Goal: Register for event/course

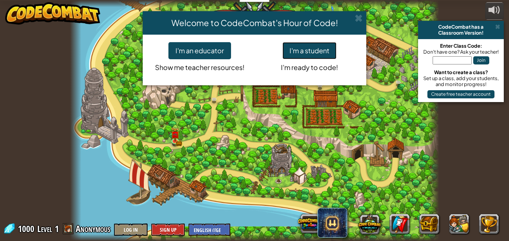
click at [292, 42] on button "I'm a student" at bounding box center [309, 50] width 54 height 17
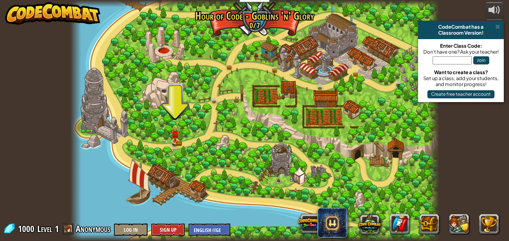
click at [252, 166] on div at bounding box center [254, 120] width 369 height 241
click at [166, 155] on div at bounding box center [254, 120] width 369 height 241
click at [164, 234] on button "Sign Up" at bounding box center [168, 230] width 34 height 12
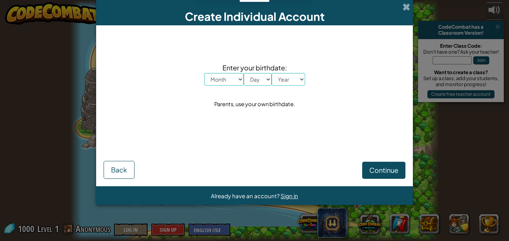
click at [214, 225] on div "Create Individual Account Enter your birthdate: Month January February March Ap…" at bounding box center [254, 120] width 509 height 241
click at [382, 164] on button "Continue" at bounding box center [383, 170] width 43 height 17
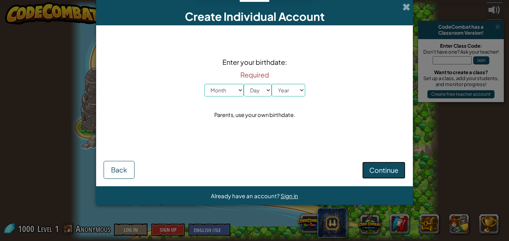
click at [388, 171] on span "Continue" at bounding box center [383, 170] width 29 height 9
click at [384, 173] on span "Continue" at bounding box center [383, 170] width 29 height 9
click at [245, 89] on select "Day 1 2 3 4 5 6 7 8 9 10 11 12 13 14 15 16 17 18 19 20 21 22 23 24 25 26 27 28 …" at bounding box center [258, 90] width 28 height 13
select select "1"
click at [244, 84] on select "Day 1 2 3 4 5 6 7 8 9 10 11 12 13 14 15 16 17 18 19 20 21 22 23 24 25 26 27 28 …" at bounding box center [258, 90] width 28 height 13
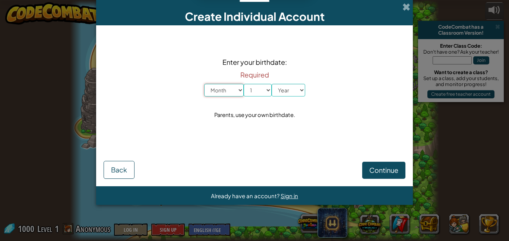
click at [223, 88] on select "Month January February March April May June July August September October Novem…" at bounding box center [223, 90] width 39 height 13
select select "3"
click at [204, 84] on select "Month January February March April May June July August September October Novem…" at bounding box center [223, 90] width 39 height 13
click at [286, 92] on select "Year [DATE] 2024 2023 2022 2021 2020 2019 2018 2017 2016 2015 2014 2013 2012 20…" at bounding box center [289, 90] width 34 height 13
select select "2023"
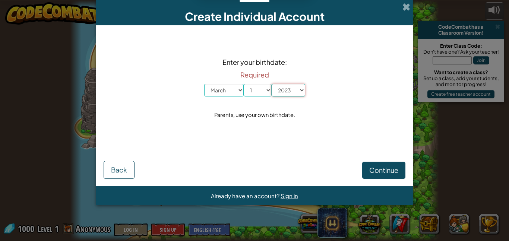
click at [272, 84] on select "Year [DATE] 2024 2023 2022 2021 2020 2019 2018 2017 2016 2015 2014 2013 2012 20…" at bounding box center [289, 90] width 34 height 13
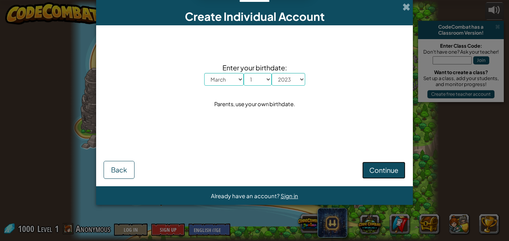
click at [381, 163] on button "Continue" at bounding box center [383, 170] width 43 height 17
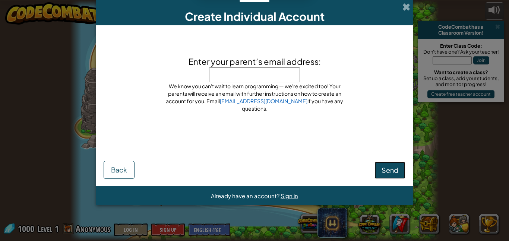
click at [380, 170] on button "Send" at bounding box center [390, 170] width 31 height 17
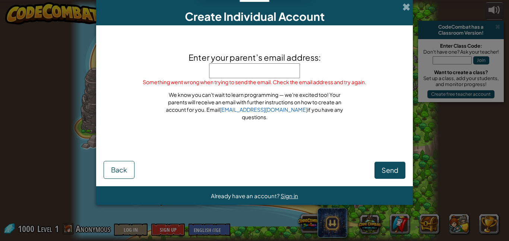
click at [417, 12] on div "Create Individual Account Enter your parent’s email address: Something went wro…" at bounding box center [254, 120] width 509 height 241
click at [408, 9] on span at bounding box center [406, 7] width 8 height 8
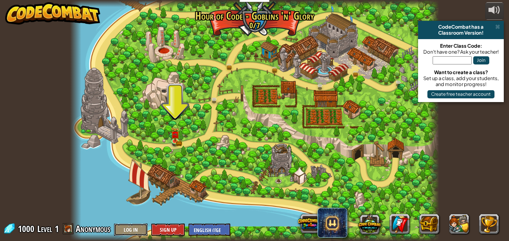
click at [132, 230] on button "Log In" at bounding box center [131, 230] width 34 height 12
